Goal: Find specific page/section: Find specific page/section

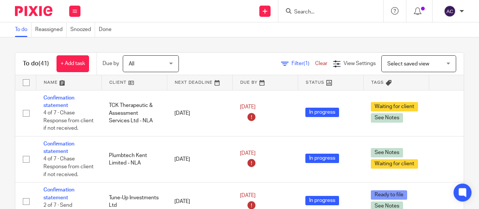
click at [314, 9] on input "Search" at bounding box center [327, 12] width 67 height 7
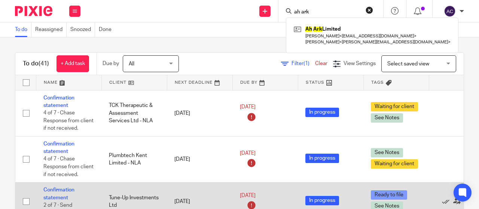
type input "ah ark"
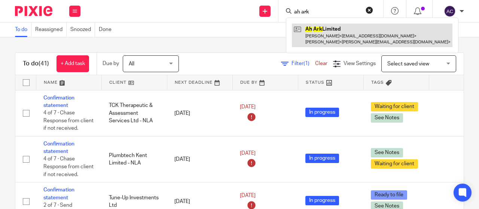
click at [312, 36] on link at bounding box center [372, 35] width 161 height 23
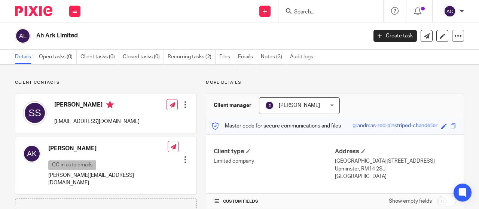
click at [307, 10] on input "Search" at bounding box center [327, 12] width 67 height 7
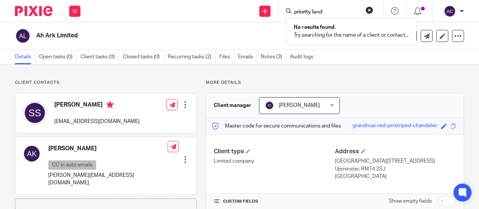
type input "priority land"
click at [41, 9] on img at bounding box center [33, 11] width 37 height 10
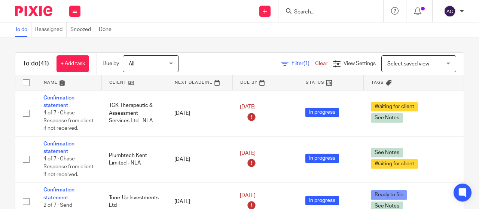
click at [30, 9] on img at bounding box center [33, 11] width 37 height 10
click at [312, 15] on form at bounding box center [334, 10] width 80 height 9
click at [76, 9] on icon at bounding box center [75, 11] width 4 height 4
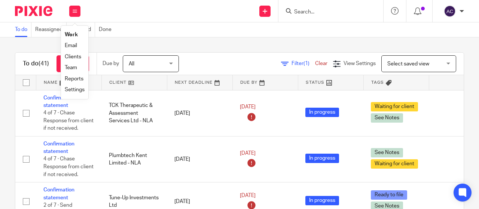
click at [67, 68] on link "Team" at bounding box center [71, 67] width 12 height 5
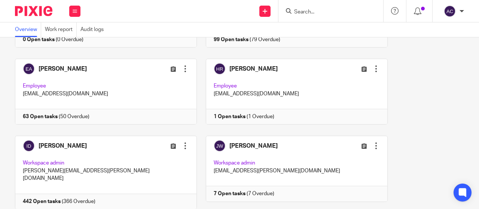
scroll to position [258, 0]
